Goal: Information Seeking & Learning: Compare options

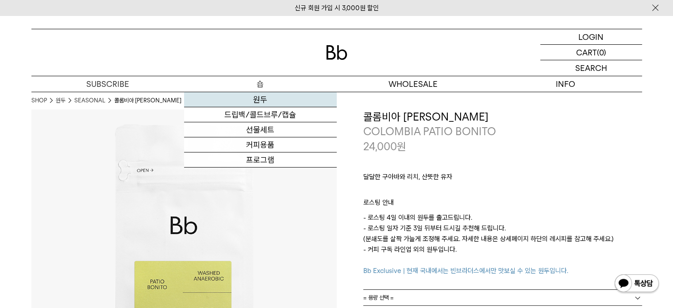
click at [257, 97] on link "원두" at bounding box center [260, 99] width 153 height 15
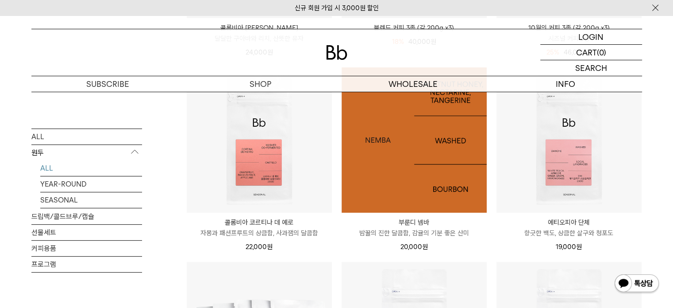
scroll to position [310, 0]
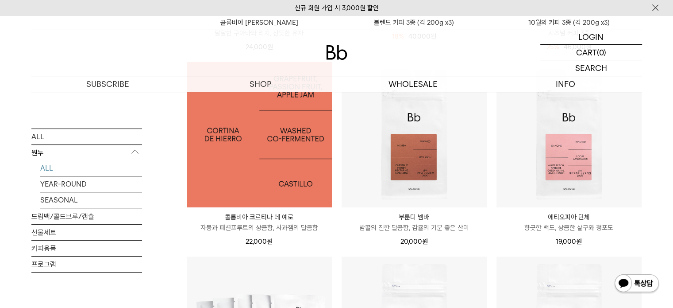
click at [273, 163] on img at bounding box center [259, 134] width 145 height 145
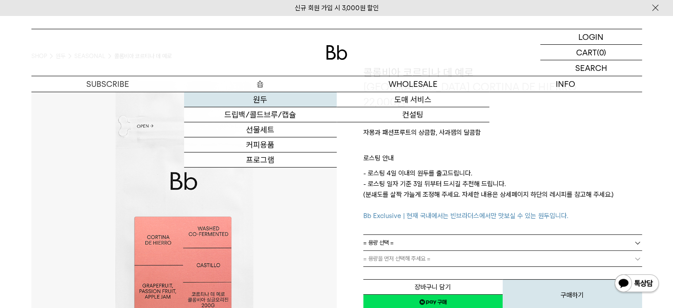
click at [258, 105] on link "원두" at bounding box center [260, 99] width 153 height 15
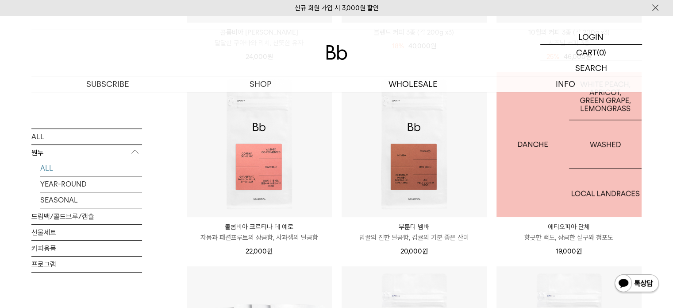
click at [552, 170] on img at bounding box center [568, 144] width 145 height 145
